Goal: Task Accomplishment & Management: Manage account settings

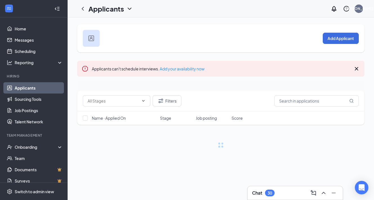
click at [30, 89] on link "Applicants" at bounding box center [39, 87] width 48 height 11
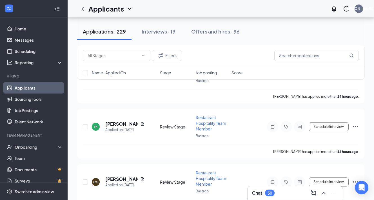
scroll to position [250, 0]
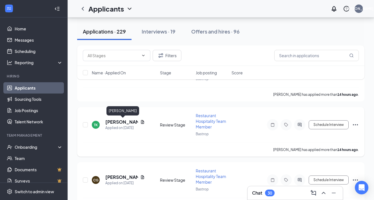
click at [112, 122] on h5 "[PERSON_NAME]" at bounding box center [121, 122] width 33 height 6
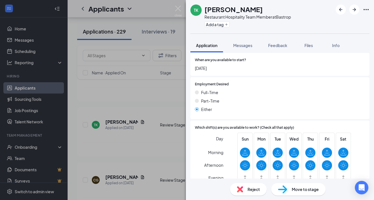
scroll to position [287, 0]
click at [296, 191] on span "Move to stage" at bounding box center [305, 189] width 27 height 6
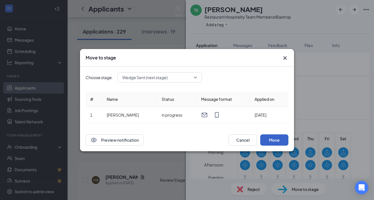
click at [272, 139] on button "Move" at bounding box center [274, 139] width 28 height 11
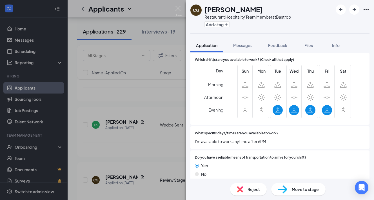
scroll to position [356, 0]
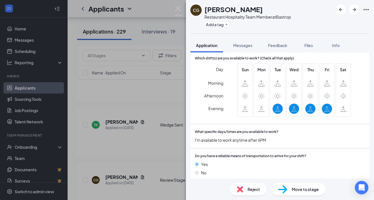
click at [247, 191] on div "Reject" at bounding box center [248, 189] width 37 height 12
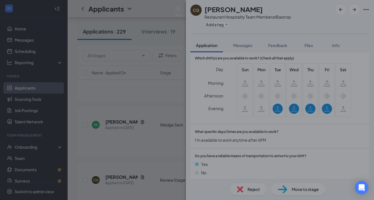
scroll to position [354, 0]
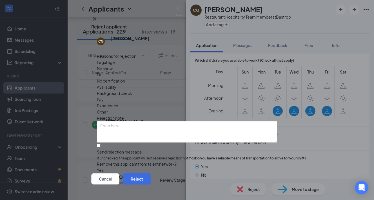
click at [116, 84] on span "Availability" at bounding box center [106, 87] width 19 height 6
click at [98, 144] on input "Send rejection message If unchecked, the applicant will not receive a rejection…" at bounding box center [99, 146] width 4 height 4
checkbox input "true"
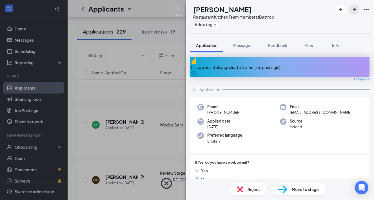
click at [355, 9] on icon "ArrowRight" at bounding box center [354, 9] width 3 height 3
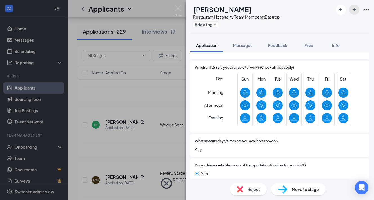
scroll to position [356, 0]
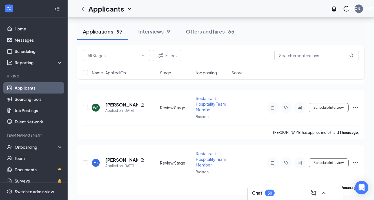
scroll to position [121, 0]
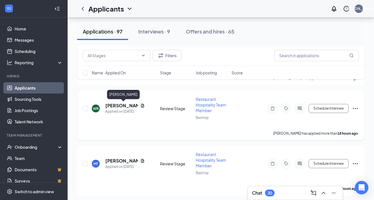
click at [118, 103] on h5 "[PERSON_NAME]" at bounding box center [121, 106] width 33 height 6
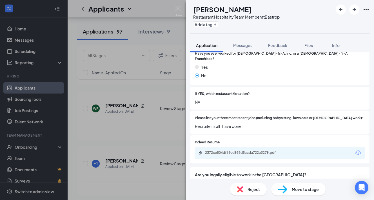
scroll to position [93, 0]
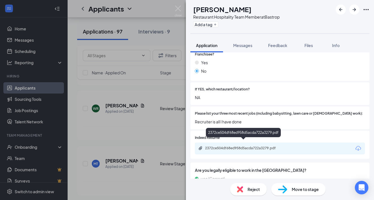
click at [252, 146] on div "2372ce504df68ed958d5acda722a3279.pdf" at bounding box center [244, 148] width 79 height 5
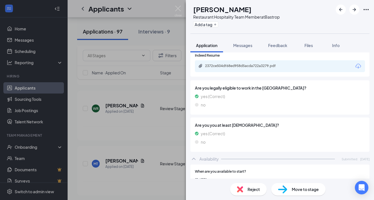
scroll to position [178, 0]
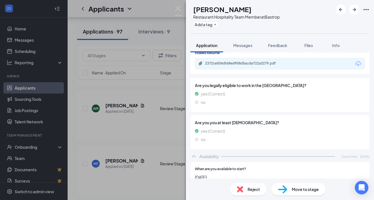
click at [299, 190] on span "Move to stage" at bounding box center [305, 189] width 27 height 6
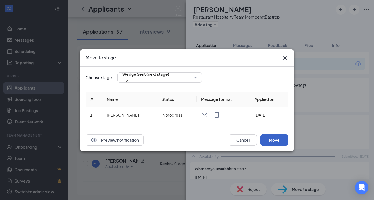
click at [275, 140] on button "Move" at bounding box center [274, 139] width 28 height 11
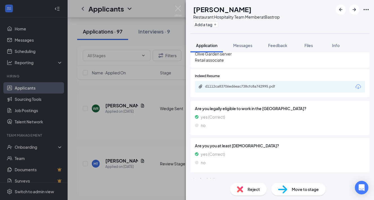
scroll to position [162, 0]
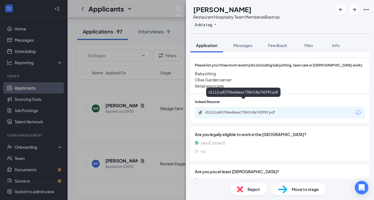
click at [225, 110] on div "d1112ca83706ed6eac738cfc8a742995.pdf" at bounding box center [244, 112] width 79 height 5
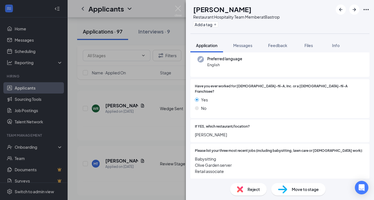
scroll to position [77, 0]
click at [296, 191] on span "Move to stage" at bounding box center [305, 189] width 27 height 6
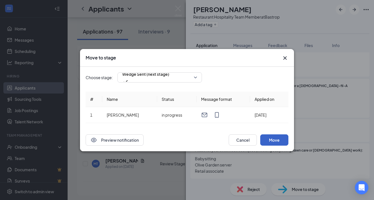
click at [270, 139] on button "Move" at bounding box center [274, 139] width 28 height 11
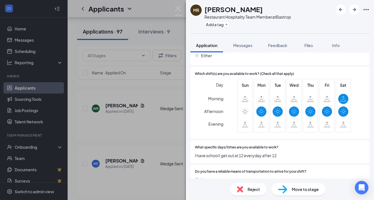
scroll to position [372, 0]
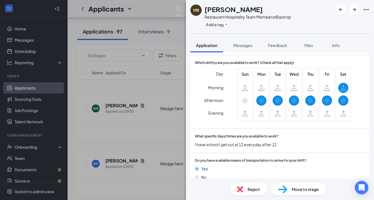
click at [291, 189] on div "Move to stage" at bounding box center [298, 189] width 54 height 12
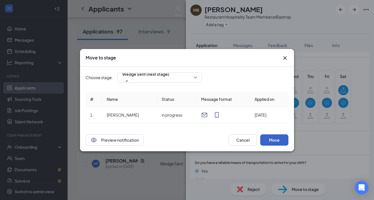
click at [270, 139] on button "Move" at bounding box center [274, 139] width 28 height 11
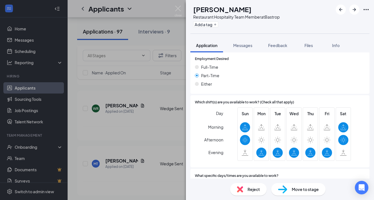
scroll to position [363, 0]
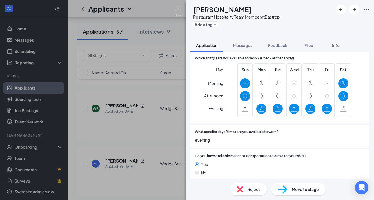
click at [303, 189] on span "Move to stage" at bounding box center [305, 189] width 27 height 6
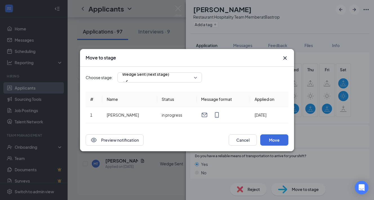
scroll to position [360, 0]
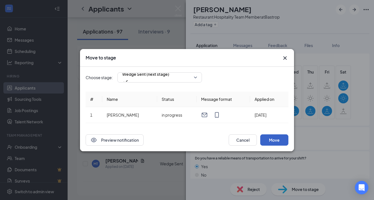
click at [275, 140] on button "Move" at bounding box center [274, 139] width 28 height 11
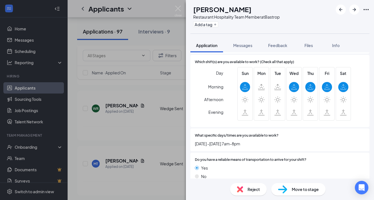
scroll to position [369, 0]
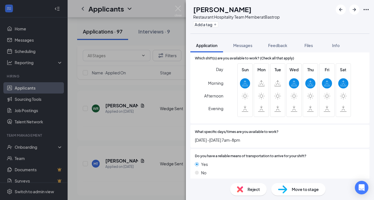
click at [300, 190] on span "Move to stage" at bounding box center [305, 189] width 27 height 6
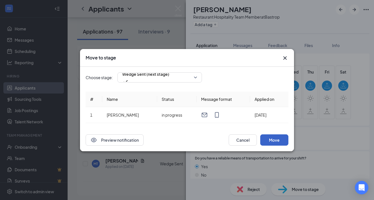
click at [280, 138] on button "Move" at bounding box center [274, 139] width 28 height 11
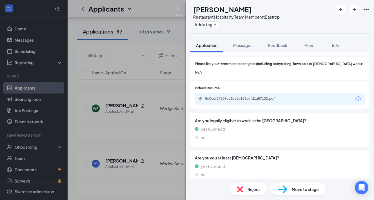
scroll to position [160, 0]
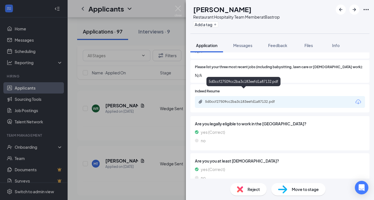
click at [248, 99] on div "5d0ccf27509cc2ba3c183eefd1a87132.pdf" at bounding box center [244, 101] width 79 height 5
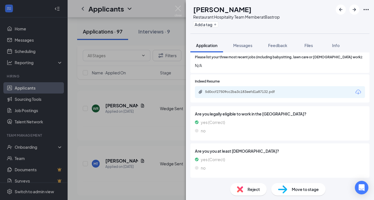
scroll to position [172, 0]
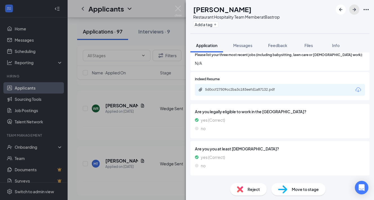
click at [354, 8] on icon "ArrowRight" at bounding box center [354, 9] width 7 height 7
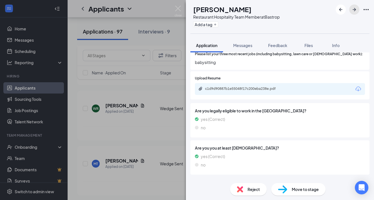
scroll to position [174, 0]
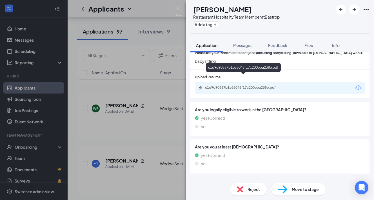
click at [236, 85] on div "c1d9d90887b1e55048f17c200eba238e.pdf" at bounding box center [244, 87] width 79 height 5
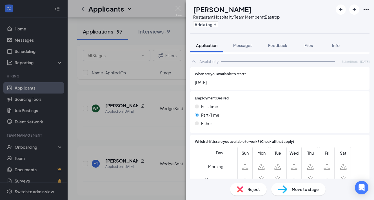
scroll to position [372, 0]
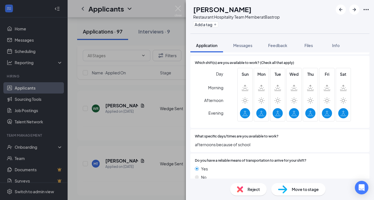
click at [251, 190] on span "Reject" at bounding box center [254, 189] width 12 height 6
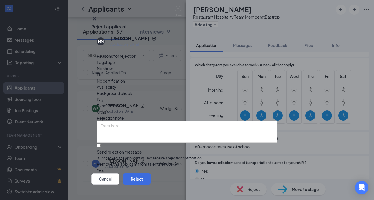
click at [108, 109] on span "Other" at bounding box center [102, 112] width 11 height 6
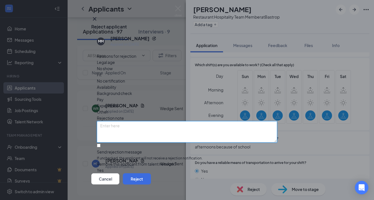
click at [105, 121] on textarea at bounding box center [187, 131] width 180 height 21
type textarea "Resume on included"
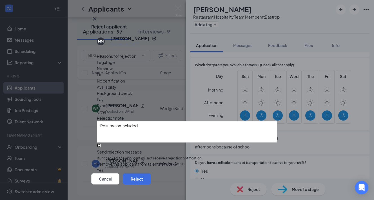
click at [101, 144] on input "Send rejection message If unchecked, the applicant will not receive a rejection…" at bounding box center [99, 146] width 4 height 4
checkbox input "true"
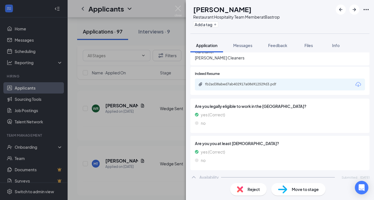
scroll to position [156, 0]
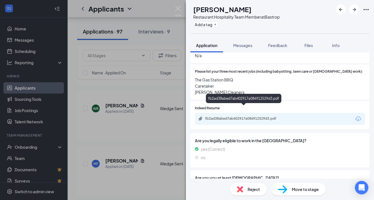
click at [247, 116] on div "fb2ad38abed7ab402917a086912529d3.pdf" at bounding box center [244, 118] width 79 height 5
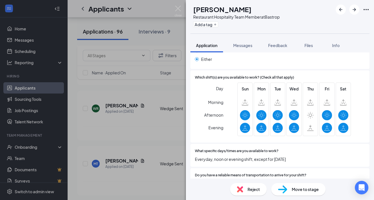
scroll to position [385, 0]
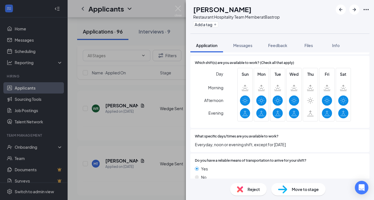
click at [298, 192] on span "Move to stage" at bounding box center [305, 189] width 27 height 6
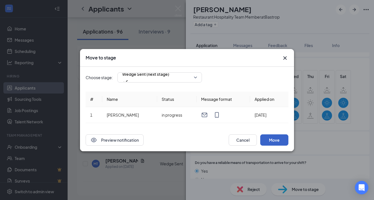
click at [276, 139] on button "Move" at bounding box center [274, 139] width 28 height 11
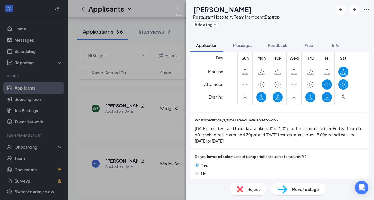
scroll to position [394, 0]
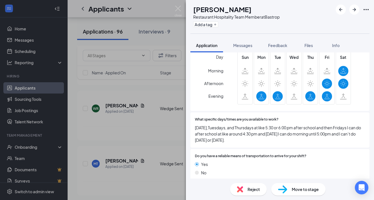
click at [249, 191] on span "Reject" at bounding box center [254, 189] width 12 height 6
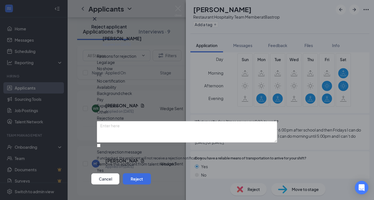
click at [116, 84] on span "Availability" at bounding box center [106, 87] width 19 height 6
click at [99, 144] on input "Send rejection message If unchecked, the applicant will not receive a rejection…" at bounding box center [99, 146] width 4 height 4
checkbox input "true"
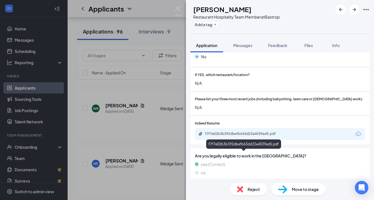
scroll to position [131, 0]
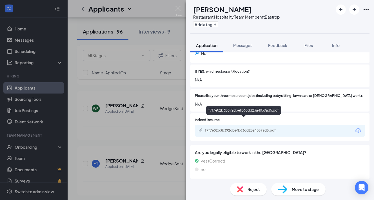
click at [238, 128] on div "f7f7e02b3b392dbefb63dd23a4039ad5.pdf" at bounding box center [244, 130] width 79 height 5
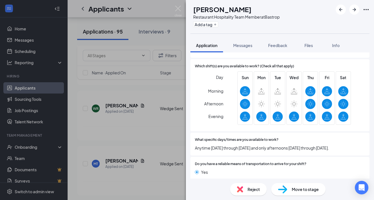
scroll to position [372, 0]
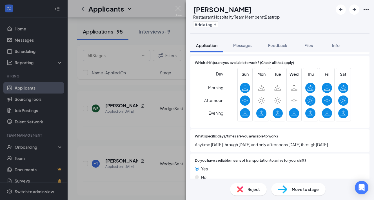
click at [302, 190] on span "Move to stage" at bounding box center [305, 189] width 27 height 6
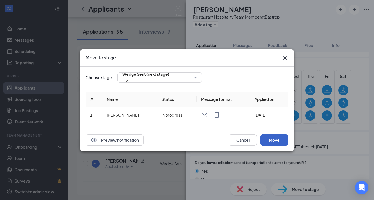
click at [277, 142] on button "Move" at bounding box center [274, 139] width 28 height 11
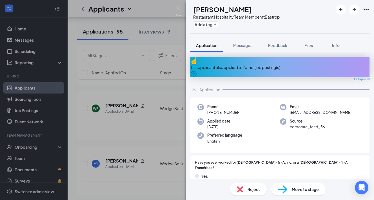
click at [245, 64] on div "This applicant also applied to 2 other job posting(s)" at bounding box center [280, 67] width 179 height 6
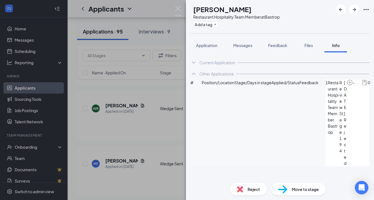
click at [243, 8] on h1 "[PERSON_NAME]" at bounding box center [222, 10] width 58 height 10
click at [211, 45] on span "Application" at bounding box center [206, 45] width 21 height 5
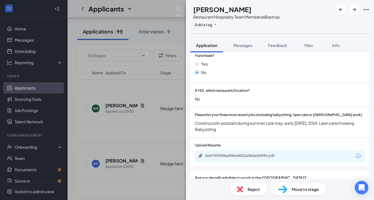
scroll to position [124, 0]
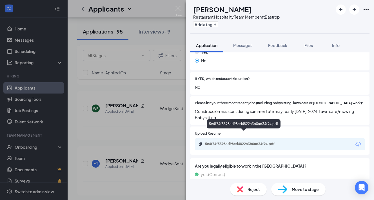
click at [228, 142] on div "5e4f74f5398ad98ed4822a3b0ad34f94.pdf" at bounding box center [244, 144] width 79 height 5
click at [300, 188] on span "Move to stage" at bounding box center [305, 189] width 27 height 6
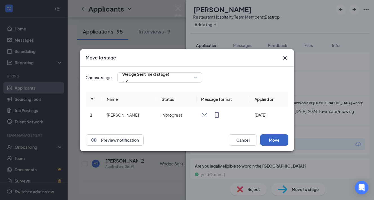
click at [274, 139] on button "Move" at bounding box center [274, 139] width 28 height 11
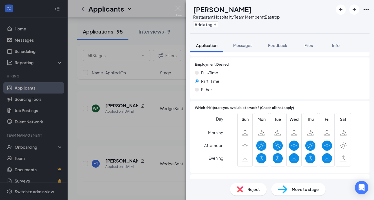
scroll to position [372, 0]
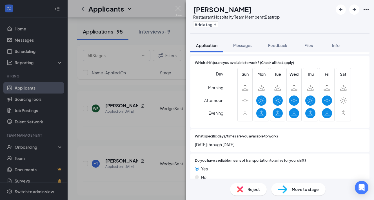
click at [250, 189] on span "Reject" at bounding box center [254, 189] width 12 height 6
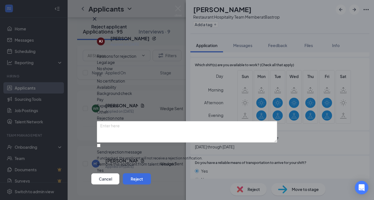
click at [216, 84] on div "Availability" at bounding box center [187, 87] width 180 height 6
click at [99, 144] on input "Send rejection message If unchecked, the applicant will not receive a rejection…" at bounding box center [99, 146] width 4 height 4
checkbox input "true"
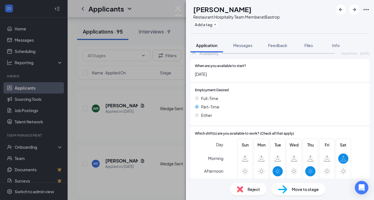
scroll to position [308, 0]
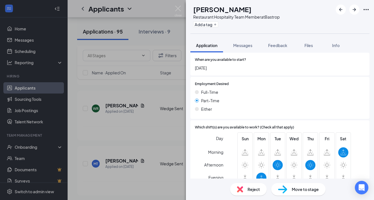
click at [251, 189] on span "Reject" at bounding box center [254, 189] width 12 height 6
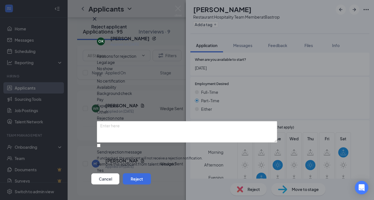
click at [116, 84] on span "Availability" at bounding box center [106, 87] width 19 height 6
click at [101, 144] on input "Send rejection message If unchecked, the applicant will not receive a rejection…" at bounding box center [99, 146] width 4 height 4
checkbox input "true"
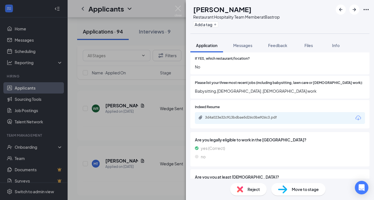
scroll to position [146, 0]
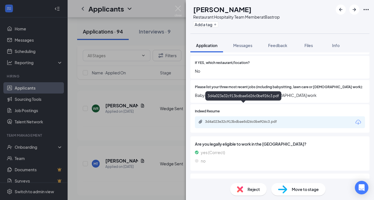
click at [249, 119] on div "3d4a023e32c913bdbae5d26c0be926c3.pdf" at bounding box center [244, 121] width 79 height 5
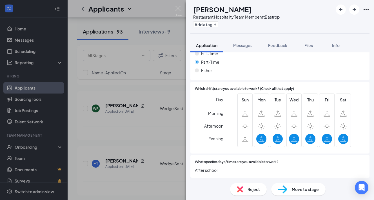
scroll to position [372, 0]
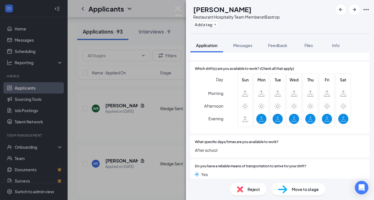
click at [295, 190] on span "Move to stage" at bounding box center [305, 189] width 27 height 6
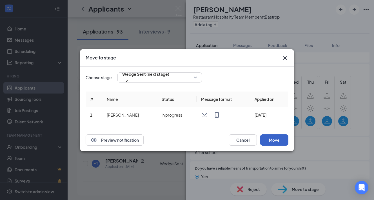
click at [272, 141] on button "Move" at bounding box center [274, 139] width 28 height 11
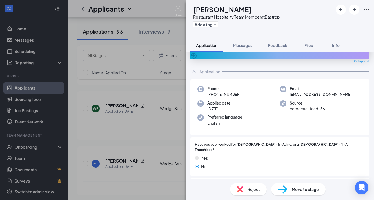
scroll to position [19, 0]
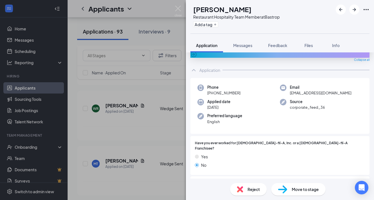
click at [284, 189] on img at bounding box center [282, 189] width 9 height 8
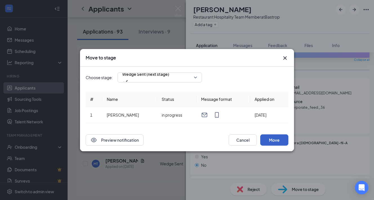
click at [274, 139] on button "Move" at bounding box center [274, 139] width 28 height 11
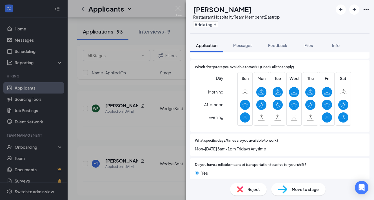
scroll to position [385, 0]
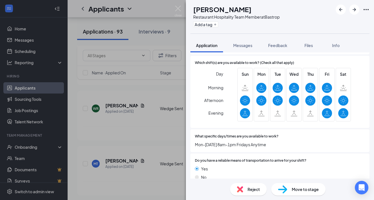
click at [300, 190] on span "Move to stage" at bounding box center [305, 189] width 27 height 6
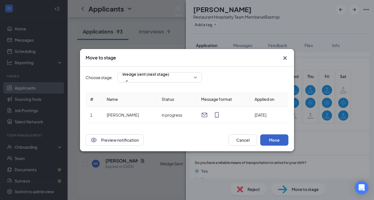
click at [274, 140] on button "Move" at bounding box center [274, 139] width 28 height 11
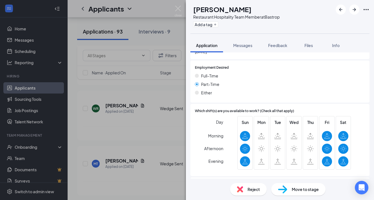
scroll to position [321, 0]
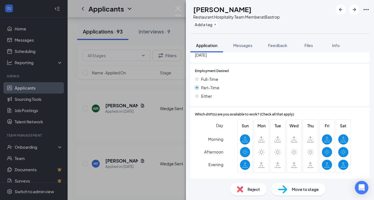
click at [249, 188] on span "Reject" at bounding box center [254, 189] width 12 height 6
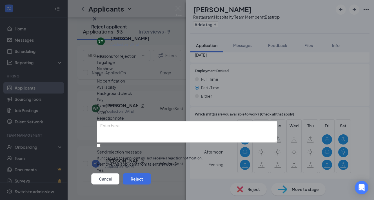
click at [116, 84] on span "Availability" at bounding box center [106, 87] width 19 height 6
click at [100, 144] on input "Send rejection message If unchecked, the applicant will not receive a rejection…" at bounding box center [99, 146] width 4 height 4
checkbox input "true"
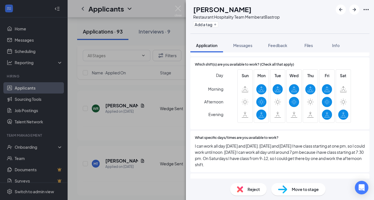
scroll to position [391, 0]
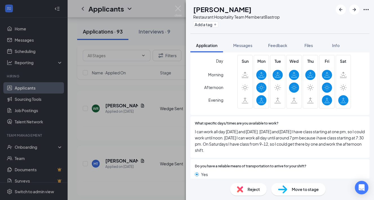
click at [255, 190] on span "Reject" at bounding box center [254, 189] width 12 height 6
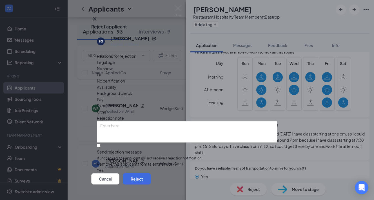
click at [116, 84] on span "Availability" at bounding box center [106, 87] width 19 height 6
click at [100, 144] on input "Send rejection message If unchecked, the applicant will not receive a rejection…" at bounding box center [99, 146] width 4 height 4
checkbox input "true"
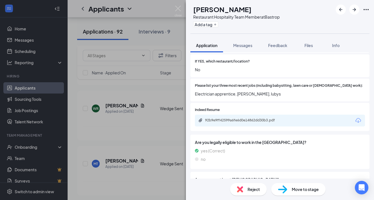
scroll to position [141, 0]
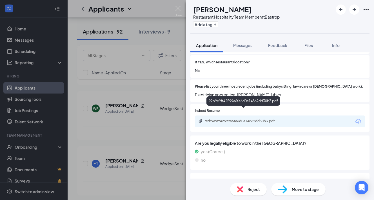
click at [225, 119] on div "92b9e9ff42599a6fe6d0e14862dd30b3.pdf" at bounding box center [244, 121] width 79 height 5
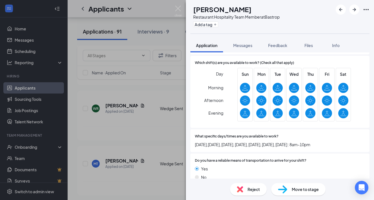
scroll to position [370, 0]
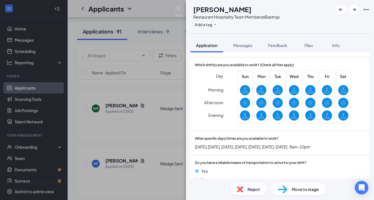
click at [300, 188] on span "Move to stage" at bounding box center [305, 189] width 27 height 6
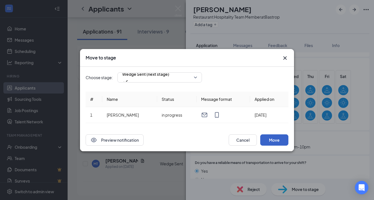
click at [276, 139] on button "Move" at bounding box center [274, 139] width 28 height 11
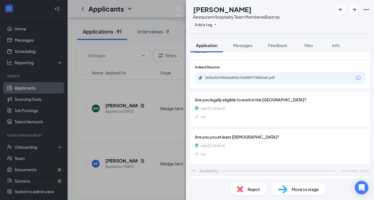
scroll to position [182, 0]
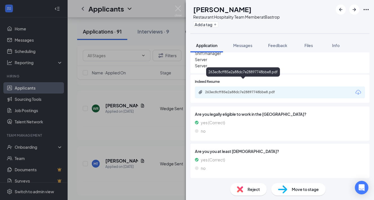
click at [239, 90] on div "263ec8cff85e2a88dc7e28897748bbe8.pdf" at bounding box center [244, 92] width 79 height 5
click at [142, 22] on div "CS [PERSON_NAME] Restaurant Hospitality Team Member at [GEOGRAPHIC_DATA] Add a …" at bounding box center [187, 100] width 374 height 200
click at [147, 32] on div "CS [PERSON_NAME] Restaurant Hospitality Team Member at [GEOGRAPHIC_DATA] Add a …" at bounding box center [187, 100] width 374 height 200
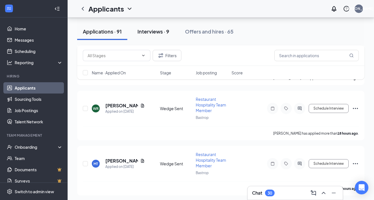
click at [156, 32] on div "Interviews · 9" at bounding box center [154, 31] width 32 height 7
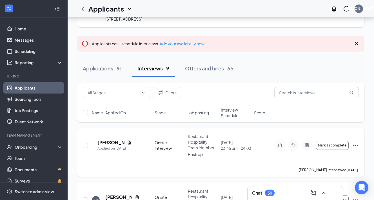
scroll to position [33, 0]
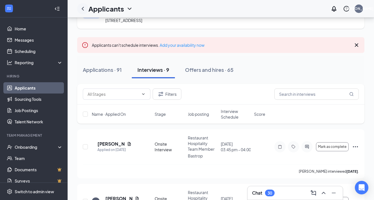
click at [81, 6] on icon "ChevronLeft" at bounding box center [82, 8] width 7 height 7
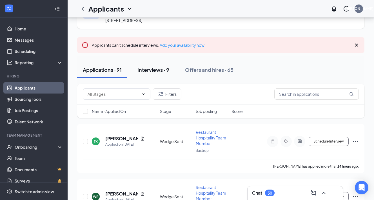
click at [155, 72] on div "Interviews · 9" at bounding box center [154, 69] width 32 height 7
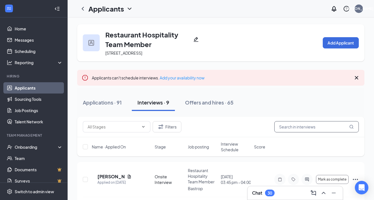
click at [297, 128] on input "text" at bounding box center [316, 126] width 85 height 11
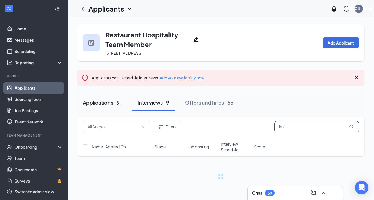
type input "lesl"
click at [100, 102] on div "Applications · 91" at bounding box center [102, 102] width 39 height 7
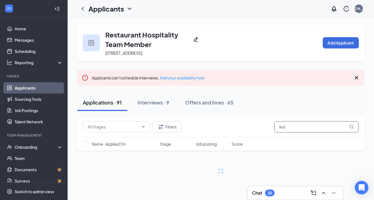
click at [292, 125] on input "lesl" at bounding box center [316, 126] width 85 height 11
click at [83, 7] on icon "ChevronLeft" at bounding box center [82, 8] width 7 height 7
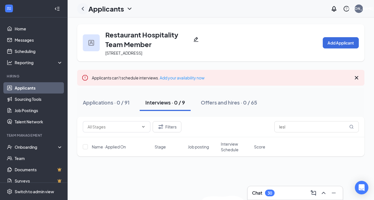
click at [83, 7] on icon "ChevronLeft" at bounding box center [82, 8] width 7 height 7
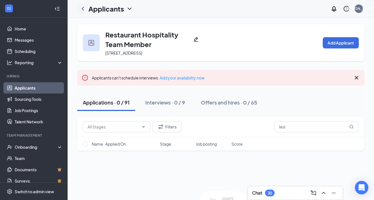
click at [83, 7] on icon "ChevronLeft" at bounding box center [82, 8] width 7 height 7
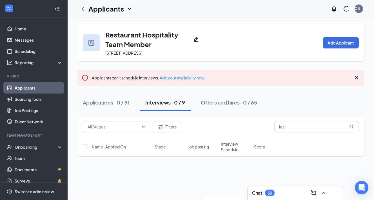
click at [356, 76] on icon "Cross" at bounding box center [356, 77] width 7 height 7
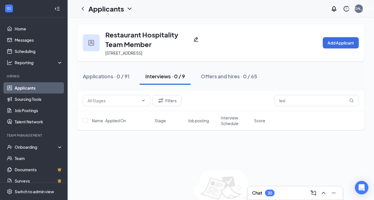
click at [32, 88] on link "Applicants" at bounding box center [39, 87] width 48 height 11
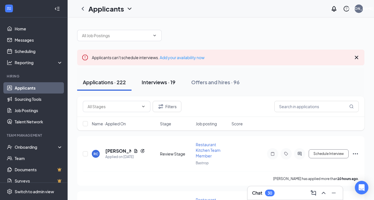
click at [161, 82] on div "Interviews · 19" at bounding box center [159, 82] width 34 height 7
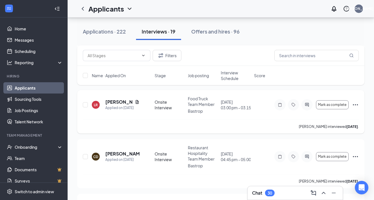
scroll to position [210, 0]
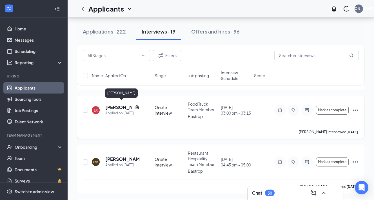
click at [112, 106] on h5 "[PERSON_NAME]" at bounding box center [118, 107] width 27 height 6
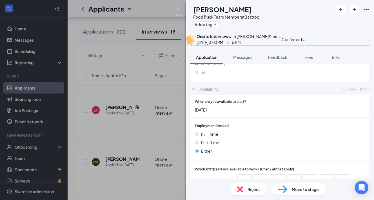
scroll to position [409, 0]
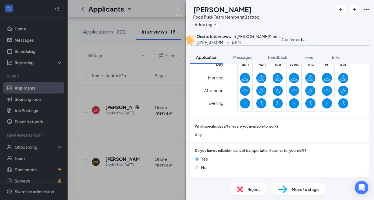
click at [172, 130] on div "LR [PERSON_NAME] Food Truck Team Member at [GEOGRAPHIC_DATA] Add a tag Onsite I…" at bounding box center [187, 100] width 374 height 200
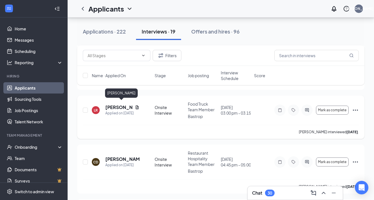
click at [112, 104] on h5 "[PERSON_NAME]" at bounding box center [118, 107] width 27 height 6
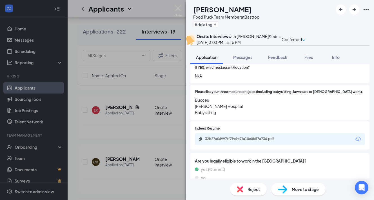
scroll to position [147, 0]
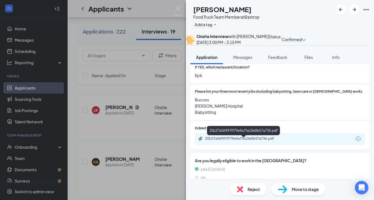
click at [228, 139] on div "32b27a06997ff79e9a7fa10e0b57a736.pdf" at bounding box center [244, 138] width 79 height 5
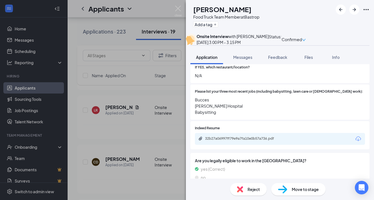
click at [175, 92] on div "LR [PERSON_NAME] Food Truck Team Member at [GEOGRAPHIC_DATA] Add a tag Onsite I…" at bounding box center [187, 100] width 374 height 200
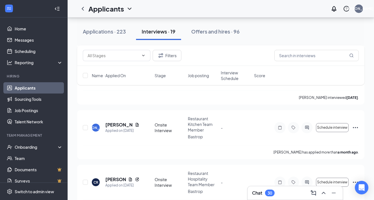
scroll to position [960, 0]
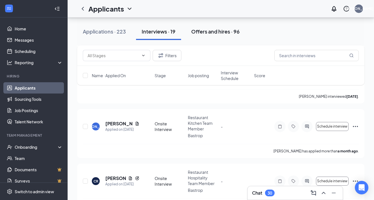
click at [211, 31] on div "Offers and hires · 96" at bounding box center [215, 31] width 48 height 7
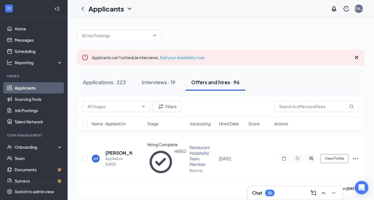
click at [82, 10] on icon "ChevronLeft" at bounding box center [82, 8] width 7 height 7
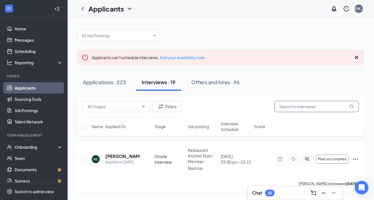
click at [297, 109] on input "text" at bounding box center [316, 106] width 85 height 11
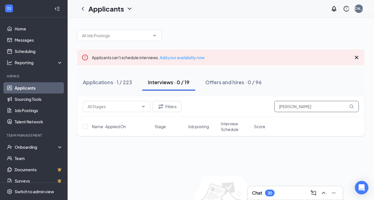
scroll to position [0, 0]
type input "[PERSON_NAME]"
click at [100, 82] on div "Applications · 1 / 223" at bounding box center [107, 81] width 49 height 7
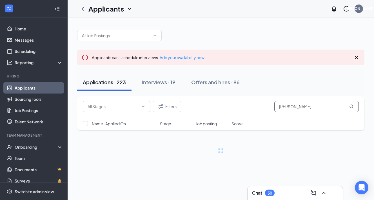
click at [298, 109] on input "[PERSON_NAME]" at bounding box center [316, 106] width 85 height 11
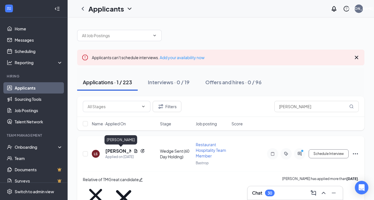
click at [114, 150] on h5 "[PERSON_NAME]" at bounding box center [118, 151] width 26 height 6
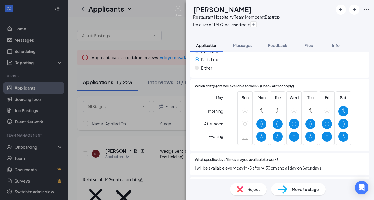
scroll to position [422, 0]
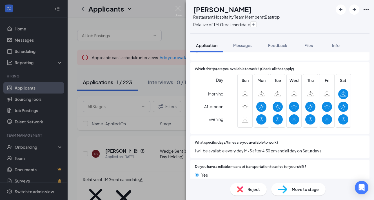
click at [162, 26] on div "LS [PERSON_NAME] Restaurant Hospitality Team Member at [GEOGRAPHIC_DATA] Relati…" at bounding box center [187, 100] width 374 height 200
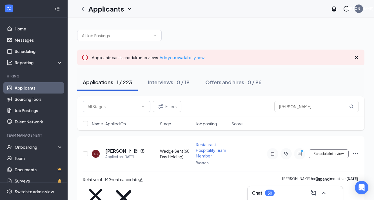
click at [324, 193] on icon "ChevronUp" at bounding box center [324, 193] width 4 height 2
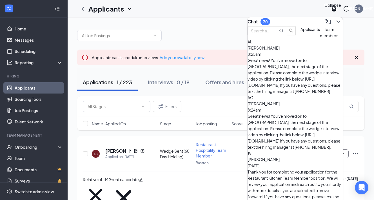
click at [335, 19] on icon "ChevronDown" at bounding box center [338, 21] width 7 height 7
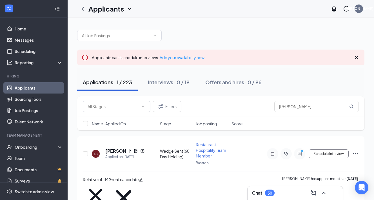
click at [108, 80] on div "Applications · 1 / 223" at bounding box center [107, 82] width 49 height 7
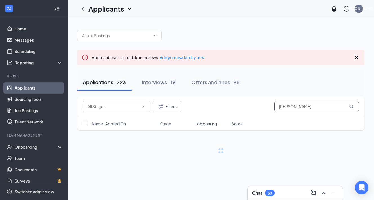
drag, startPoint x: 288, startPoint y: 109, endPoint x: 259, endPoint y: 109, distance: 29.0
click at [260, 109] on div "Filters [PERSON_NAME]" at bounding box center [221, 106] width 276 height 11
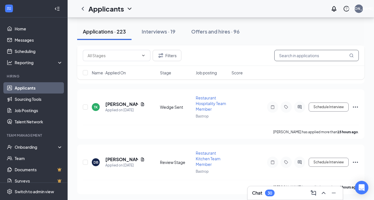
scroll to position [325, 0]
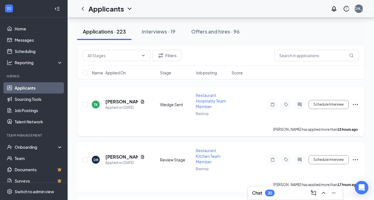
click at [201, 97] on span "Restaurant Hospitality Team Member" at bounding box center [211, 101] width 30 height 16
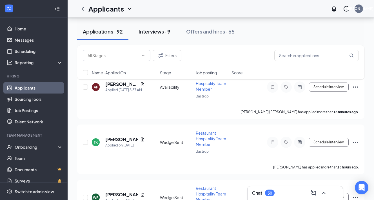
scroll to position [88, 0]
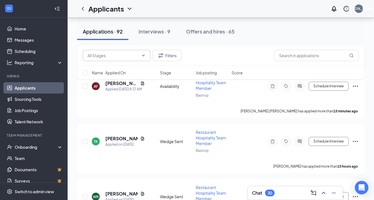
click at [144, 55] on icon "ChevronDown" at bounding box center [143, 55] width 3 height 1
click at [108, 75] on div "Review Stage (13)" at bounding box center [99, 71] width 33 height 6
type input "Review Stage (13)"
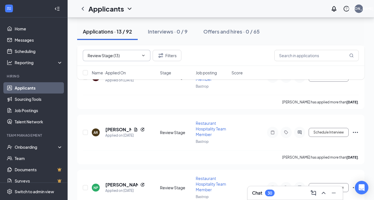
scroll to position [675, 0]
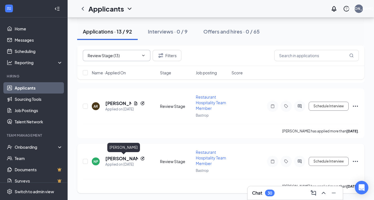
click at [124, 158] on h5 "[PERSON_NAME]" at bounding box center [121, 159] width 33 height 6
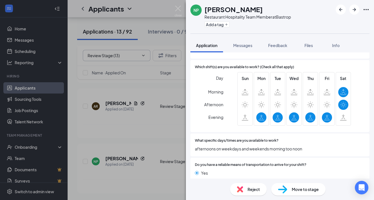
scroll to position [342, 0]
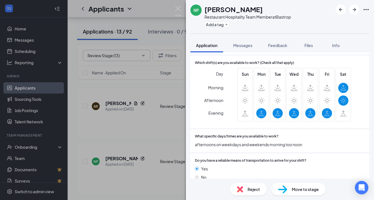
click at [286, 188] on img at bounding box center [282, 189] width 9 height 8
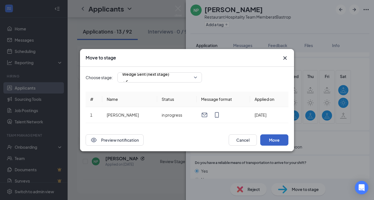
click at [276, 138] on button "Move" at bounding box center [274, 139] width 28 height 11
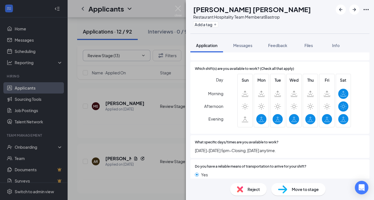
scroll to position [372, 0]
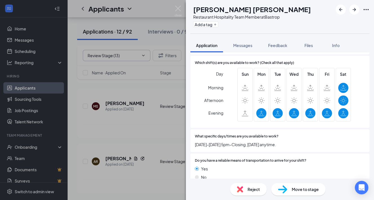
click at [302, 189] on span "Move to stage" at bounding box center [305, 189] width 27 height 6
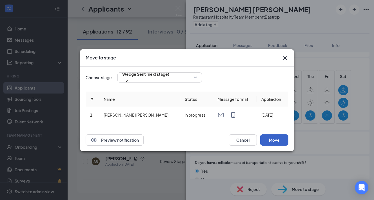
click at [275, 137] on button "Move" at bounding box center [274, 139] width 28 height 11
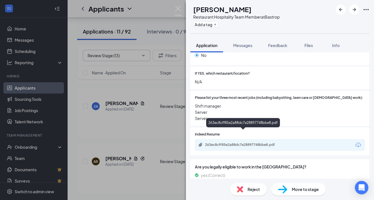
scroll to position [134, 0]
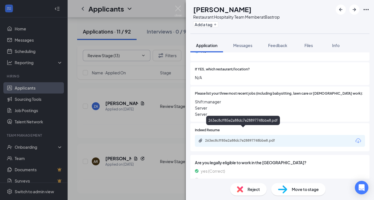
click at [240, 138] on div "263ec8cff85e2a88dc7e28897748bbe8.pdf" at bounding box center [244, 140] width 79 height 5
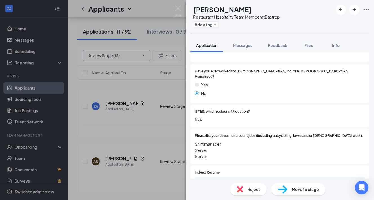
scroll to position [0, 0]
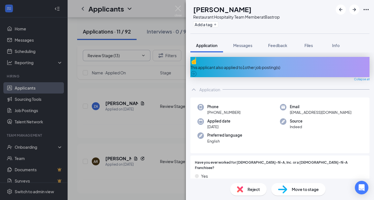
click at [243, 64] on div "This applicant also applied to 1 other job posting(s)" at bounding box center [280, 67] width 179 height 6
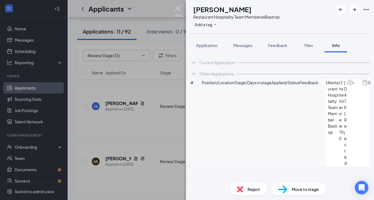
click at [178, 10] on img at bounding box center [178, 11] width 7 height 11
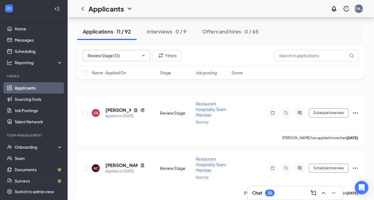
scroll to position [81, 0]
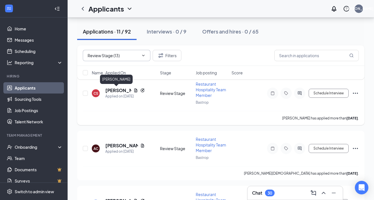
click at [113, 90] on h5 "[PERSON_NAME]" at bounding box center [118, 90] width 26 height 6
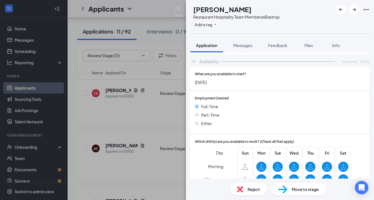
scroll to position [385, 0]
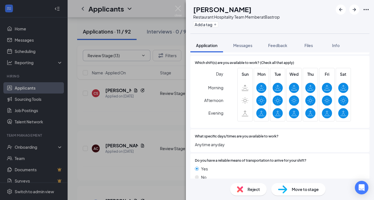
click at [296, 189] on span "Move to stage" at bounding box center [305, 189] width 27 height 6
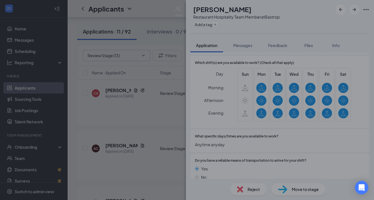
scroll to position [382, 0]
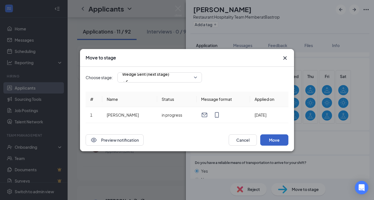
click at [275, 139] on button "Move" at bounding box center [274, 139] width 28 height 11
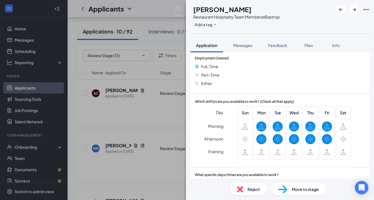
scroll to position [341, 0]
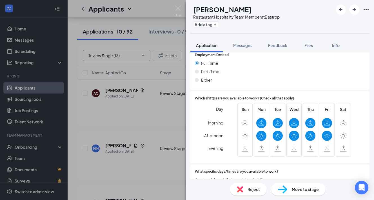
click at [248, 189] on span "Reject" at bounding box center [254, 189] width 12 height 6
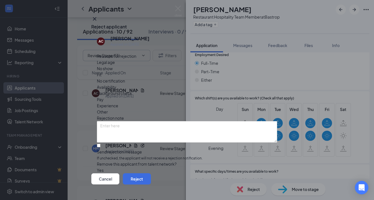
click at [116, 84] on span "Availability" at bounding box center [106, 87] width 19 height 6
click at [101, 144] on input "Send rejection message If unchecked, the applicant will not receive a rejection…" at bounding box center [99, 146] width 4 height 4
checkbox input "true"
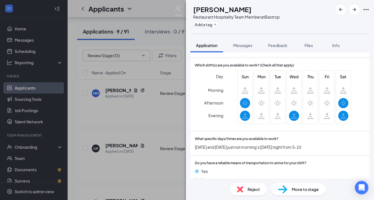
scroll to position [385, 0]
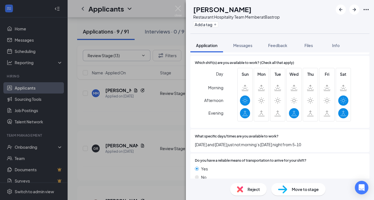
click at [248, 190] on span "Reject" at bounding box center [254, 189] width 12 height 6
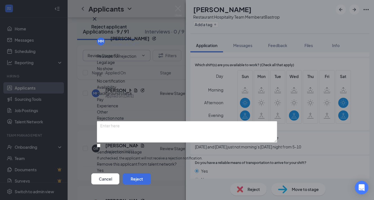
click at [116, 84] on span "Availability" at bounding box center [106, 87] width 19 height 6
click at [101, 144] on input "Send rejection message If unchecked, the applicant will not receive a rejection…" at bounding box center [99, 146] width 4 height 4
checkbox input "true"
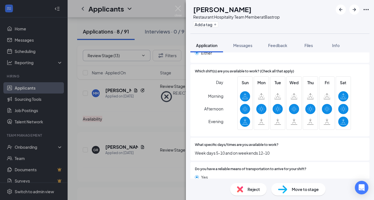
scroll to position [369, 0]
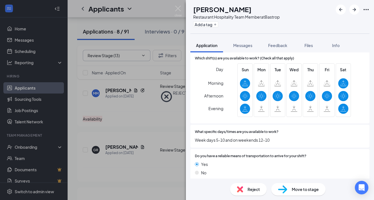
click at [303, 189] on span "Move to stage" at bounding box center [305, 189] width 27 height 6
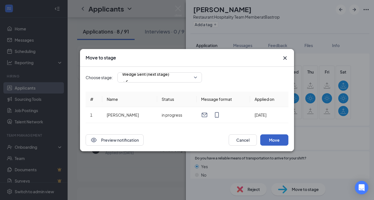
click at [274, 141] on button "Move" at bounding box center [274, 139] width 28 height 11
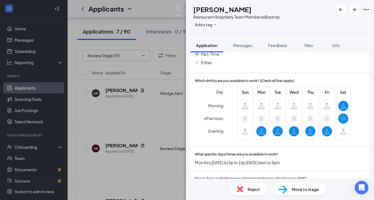
scroll to position [348, 0]
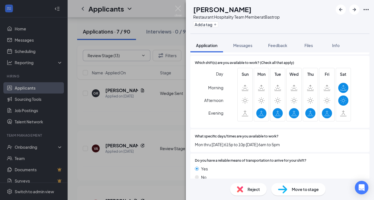
click at [245, 189] on div "Reject" at bounding box center [248, 189] width 37 height 12
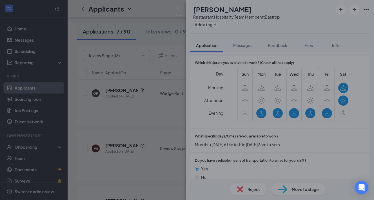
scroll to position [345, 0]
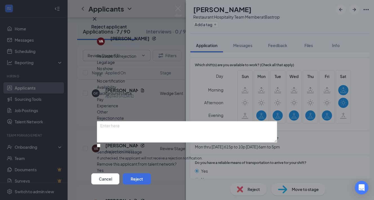
click at [116, 84] on span "Availability" at bounding box center [106, 87] width 19 height 6
click at [101, 144] on input "Send rejection message If unchecked, the applicant will not receive a rejection…" at bounding box center [99, 146] width 4 height 4
checkbox input "true"
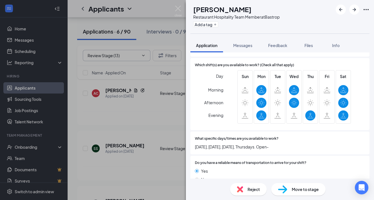
scroll to position [372, 0]
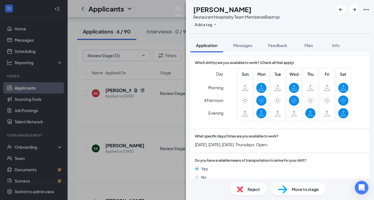
click at [254, 191] on span "Reject" at bounding box center [254, 189] width 12 height 6
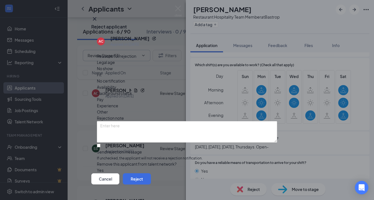
click at [116, 84] on span "Availability" at bounding box center [106, 87] width 19 height 6
click at [101, 144] on input "Send rejection message If unchecked, the applicant will not receive a rejection…" at bounding box center [99, 146] width 4 height 4
checkbox input "true"
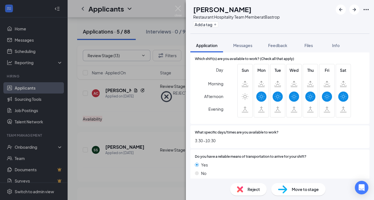
scroll to position [326, 0]
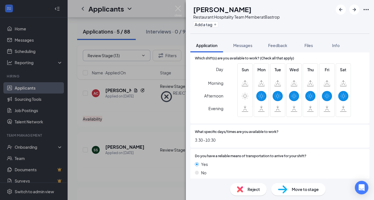
click at [304, 188] on span "Move to stage" at bounding box center [305, 189] width 27 height 6
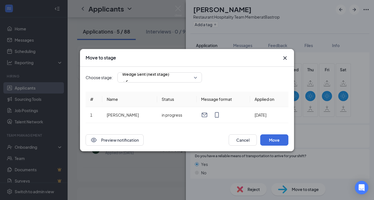
scroll to position [324, 0]
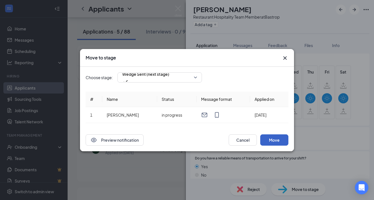
click at [272, 138] on button "Move" at bounding box center [274, 139] width 28 height 11
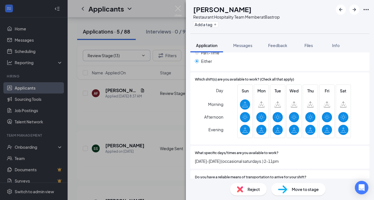
scroll to position [342, 0]
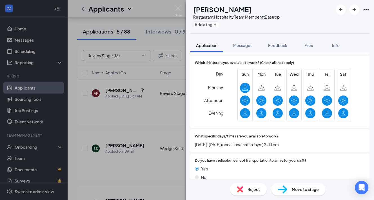
click at [300, 190] on span "Move to stage" at bounding box center [305, 189] width 27 height 6
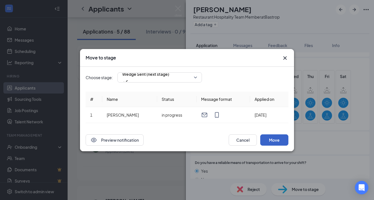
click at [275, 138] on button "Move" at bounding box center [274, 139] width 28 height 11
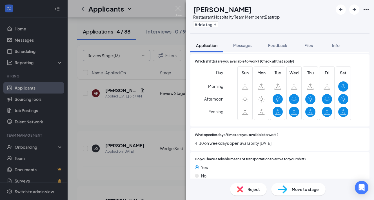
scroll to position [356, 0]
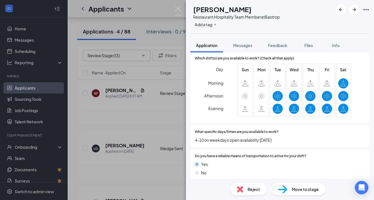
click at [302, 192] on span "Move to stage" at bounding box center [305, 189] width 27 height 6
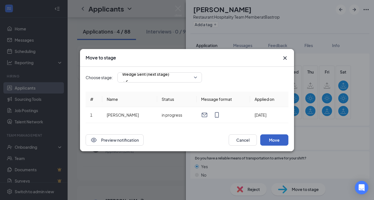
click at [274, 138] on button "Move" at bounding box center [274, 139] width 28 height 11
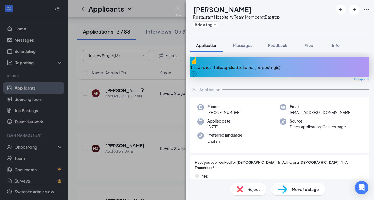
scroll to position [348, 0]
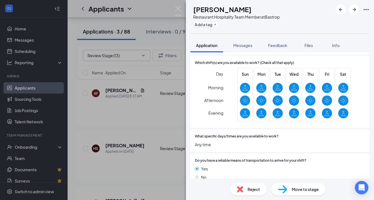
click at [298, 191] on span "Move to stage" at bounding box center [305, 189] width 27 height 6
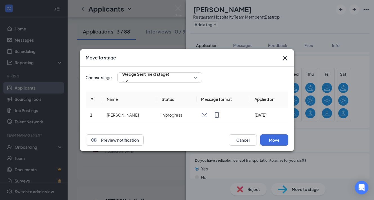
scroll to position [345, 0]
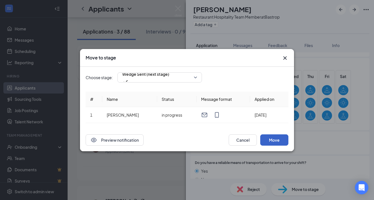
click at [275, 139] on button "Move" at bounding box center [274, 139] width 28 height 11
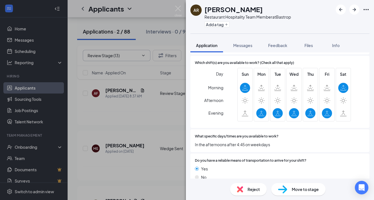
scroll to position [370, 0]
